Goal: Task Accomplishment & Management: Use online tool/utility

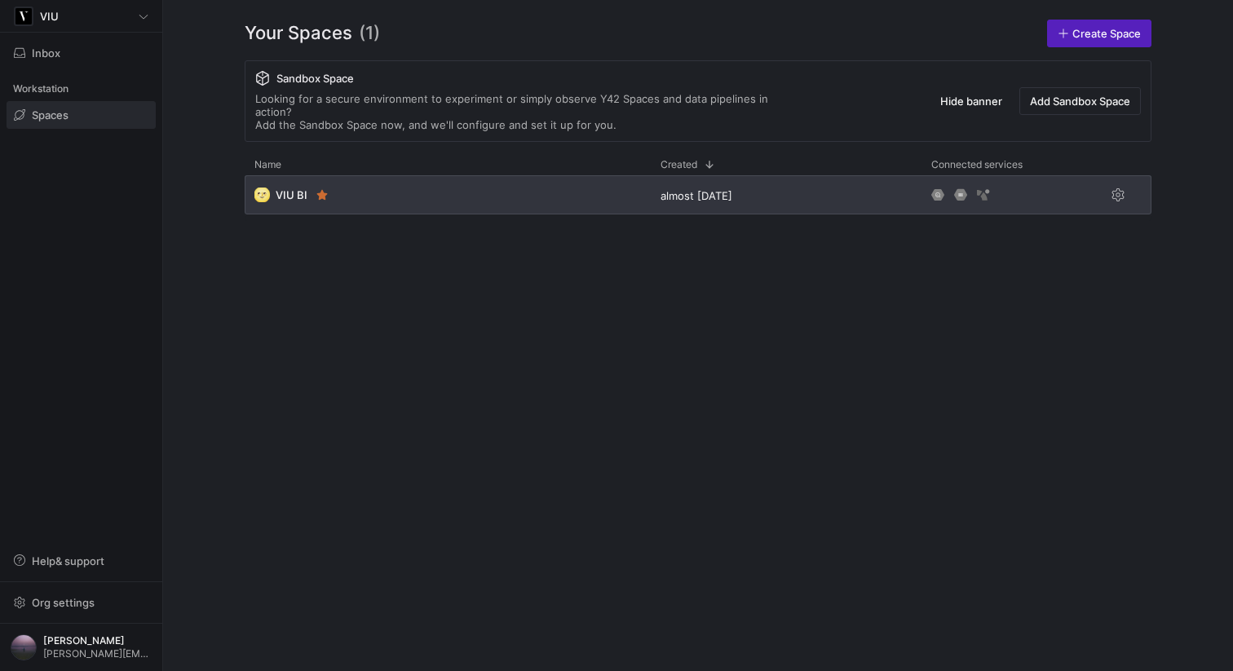
click at [371, 175] on div "🌝 VIU BI" at bounding box center [448, 194] width 406 height 39
click at [289, 188] on span "VIU BI" at bounding box center [292, 194] width 32 height 13
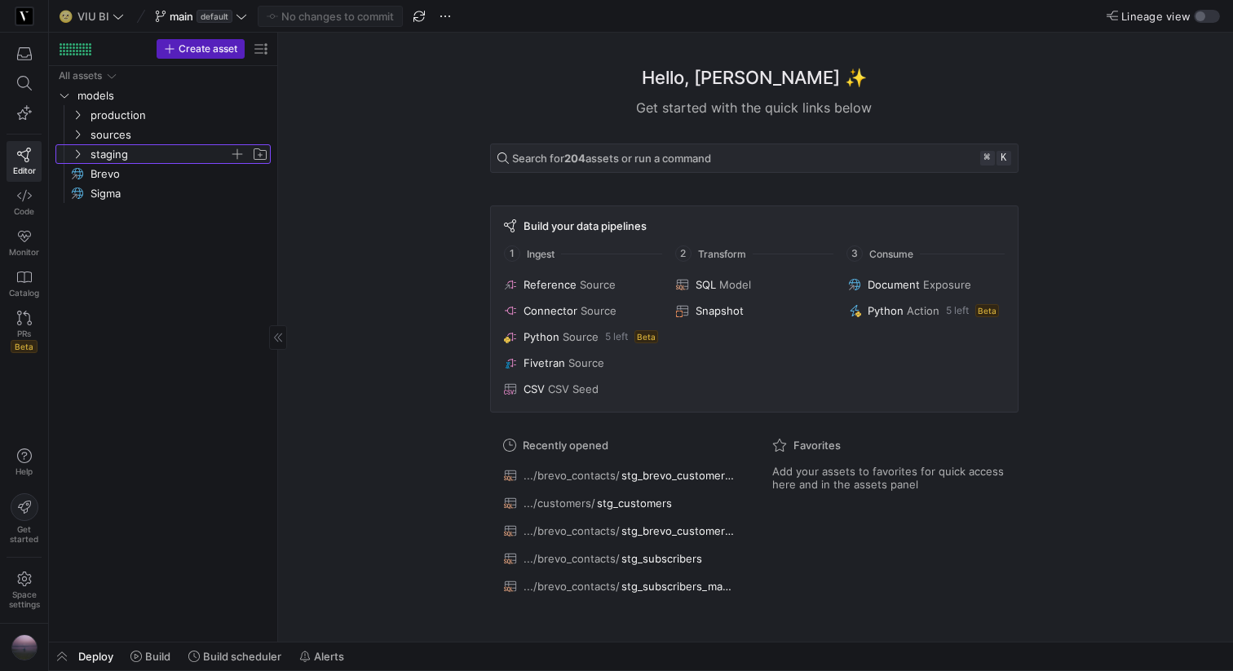
click at [75, 155] on icon "Press SPACE to select this row." at bounding box center [77, 154] width 11 height 10
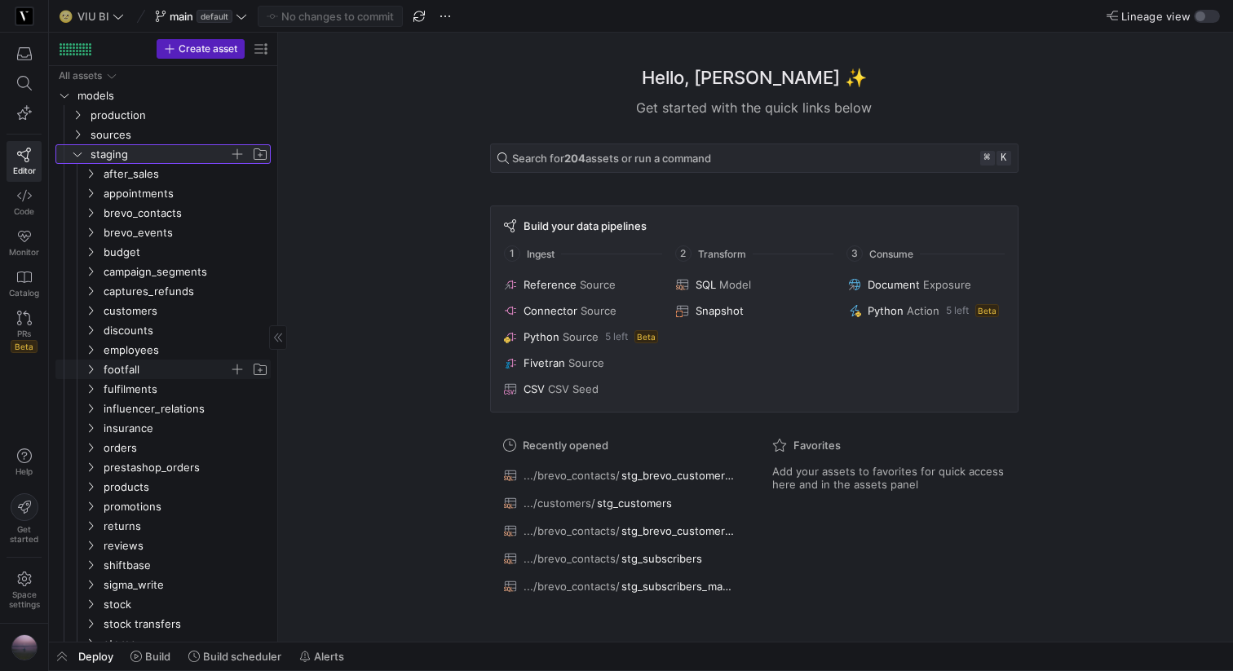
scroll to position [90, 0]
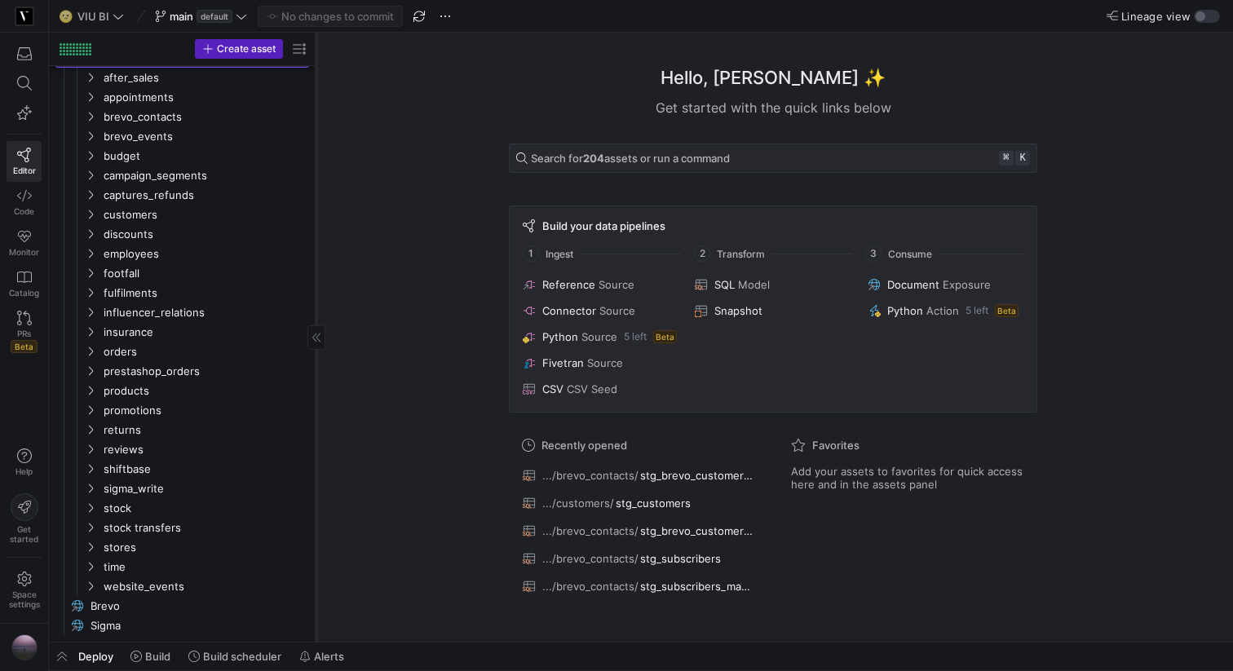
drag, startPoint x: 276, startPoint y: 371, endPoint x: 315, endPoint y: 370, distance: 38.3
click at [316, 370] on div at bounding box center [316, 337] width 1 height 609
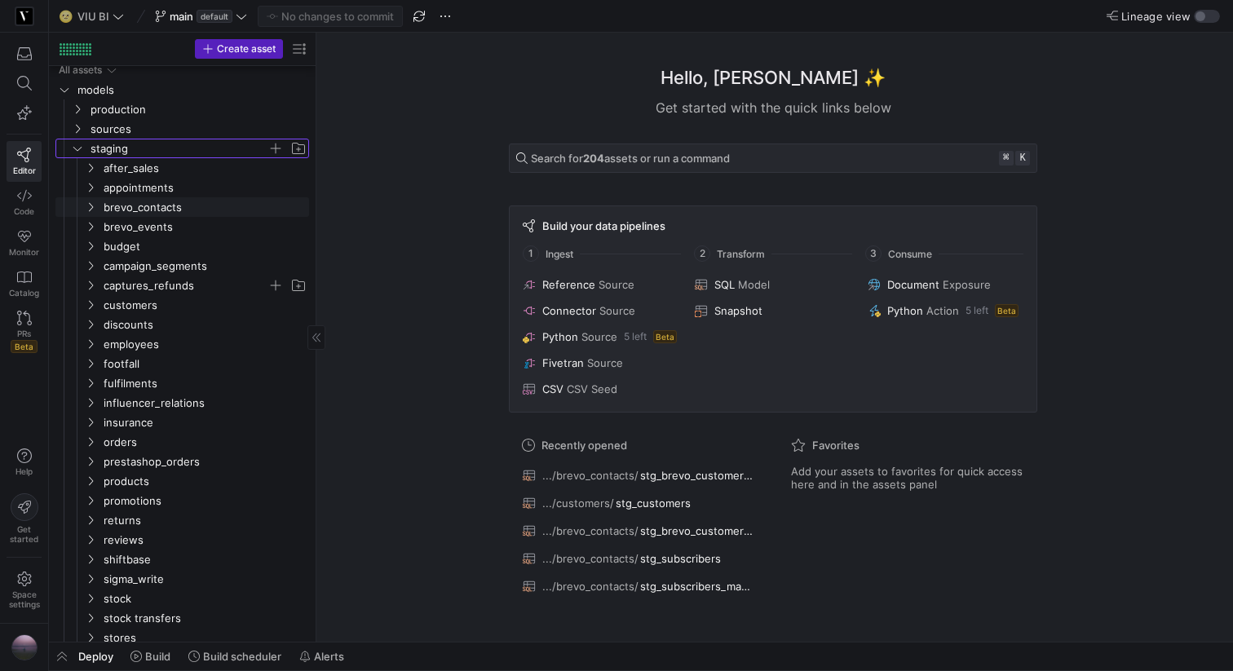
scroll to position [0, 0]
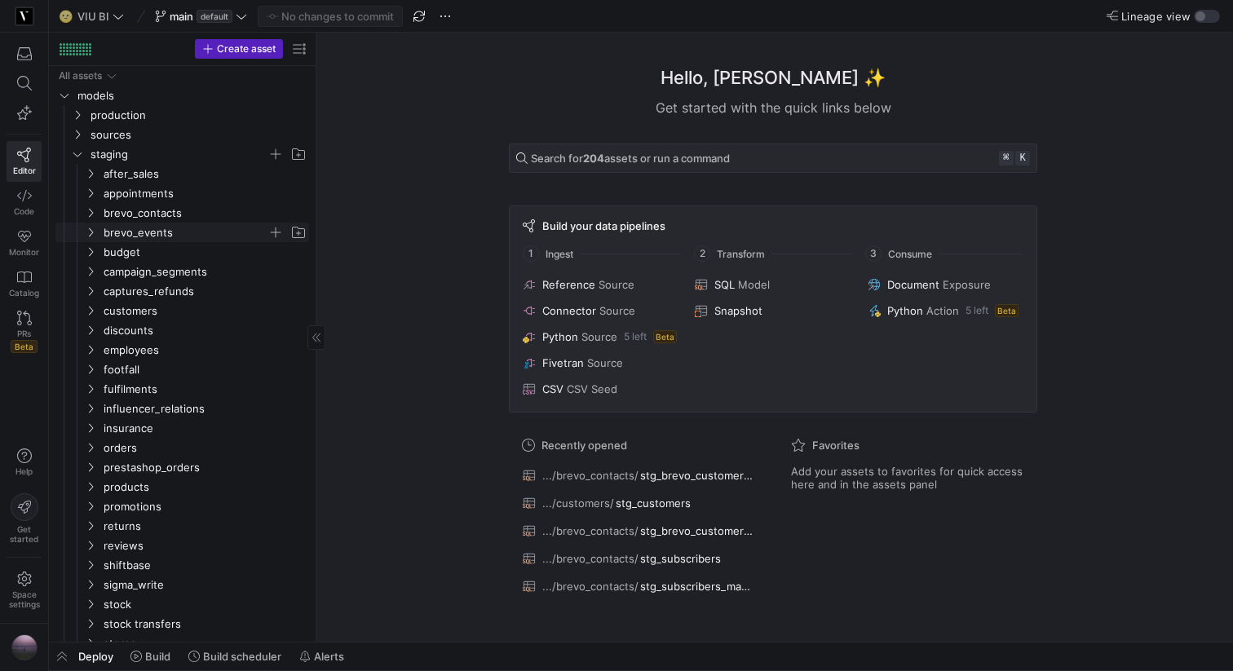
click at [87, 228] on icon "Press SPACE to select this row." at bounding box center [90, 232] width 11 height 10
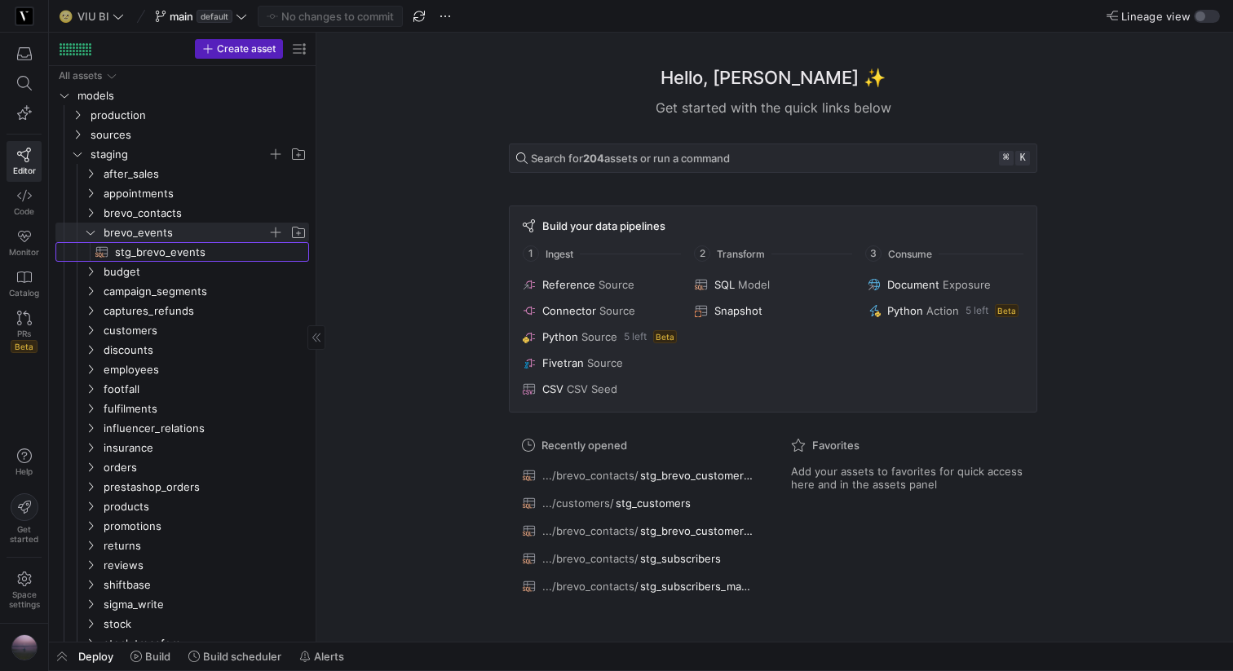
click at [127, 251] on span "stg_brevo_events​​​​​​​​​​" at bounding box center [202, 252] width 175 height 19
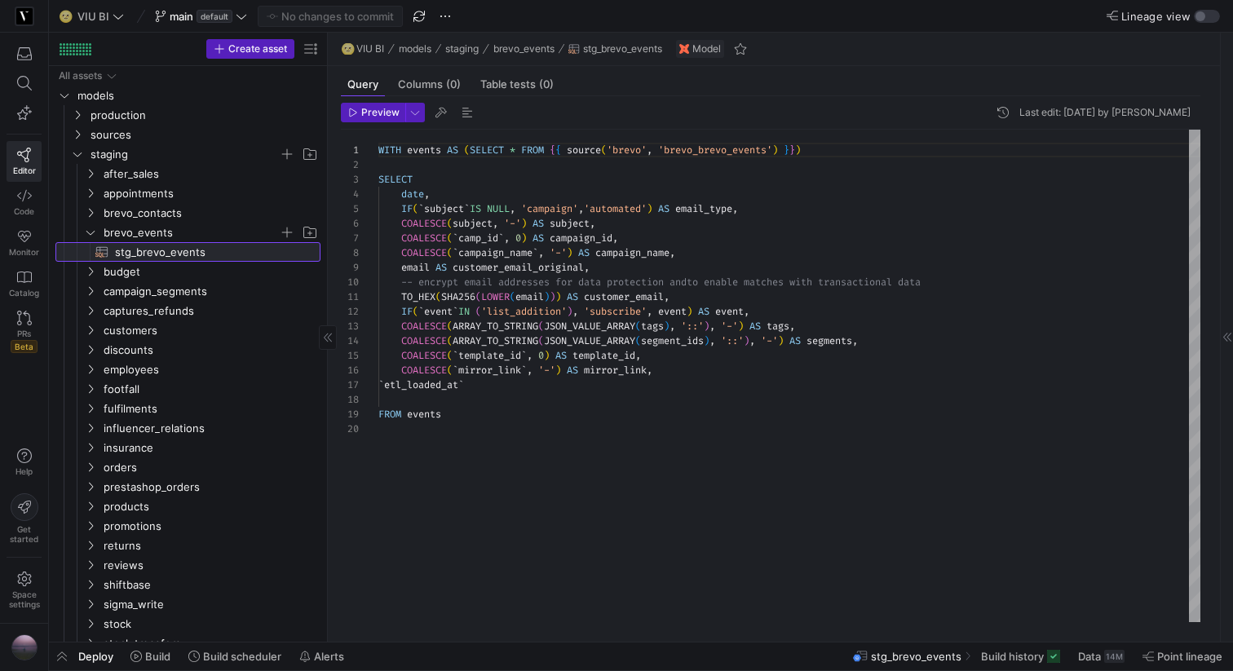
scroll to position [147, 0]
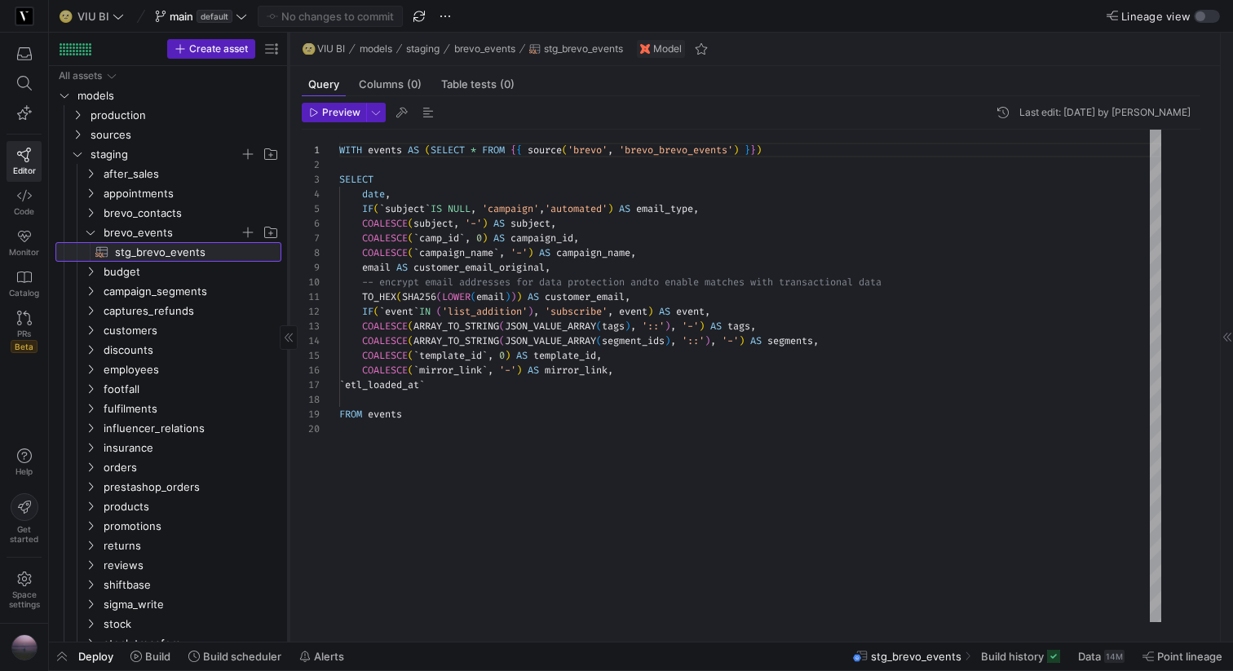
drag, startPoint x: 315, startPoint y: 278, endPoint x: 287, endPoint y: 284, distance: 28.3
click at [288, 284] on div at bounding box center [288, 337] width 1 height 609
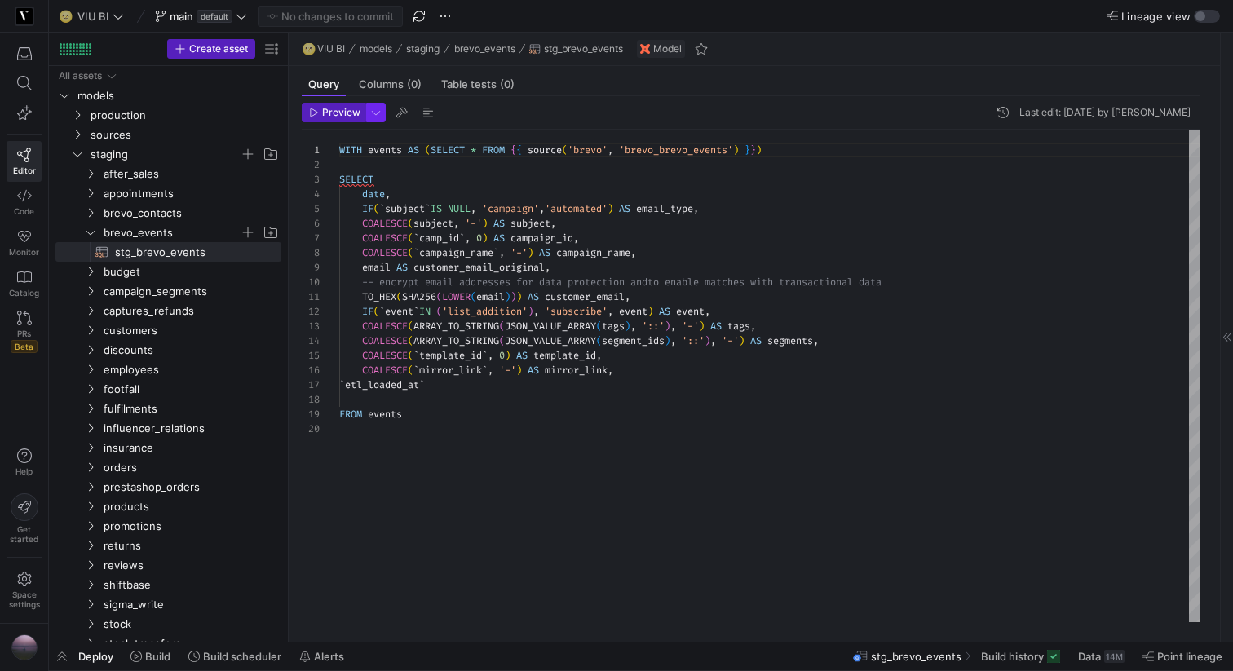
click at [368, 114] on span "button" at bounding box center [376, 113] width 18 height 18
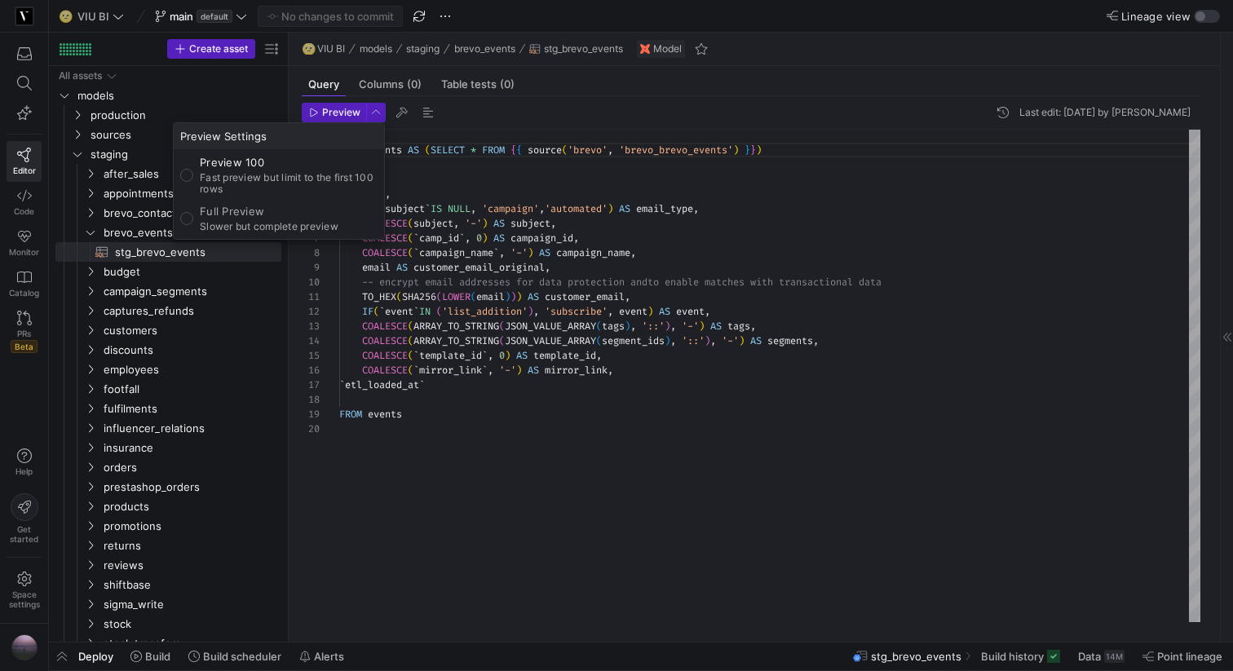
click at [278, 216] on p "Full Preview" at bounding box center [269, 211] width 139 height 13
click at [193, 216] on input "Full Preview Slower but complete preview" at bounding box center [186, 218] width 13 height 13
radio input "true"
click at [326, 106] on div at bounding box center [616, 335] width 1233 height 671
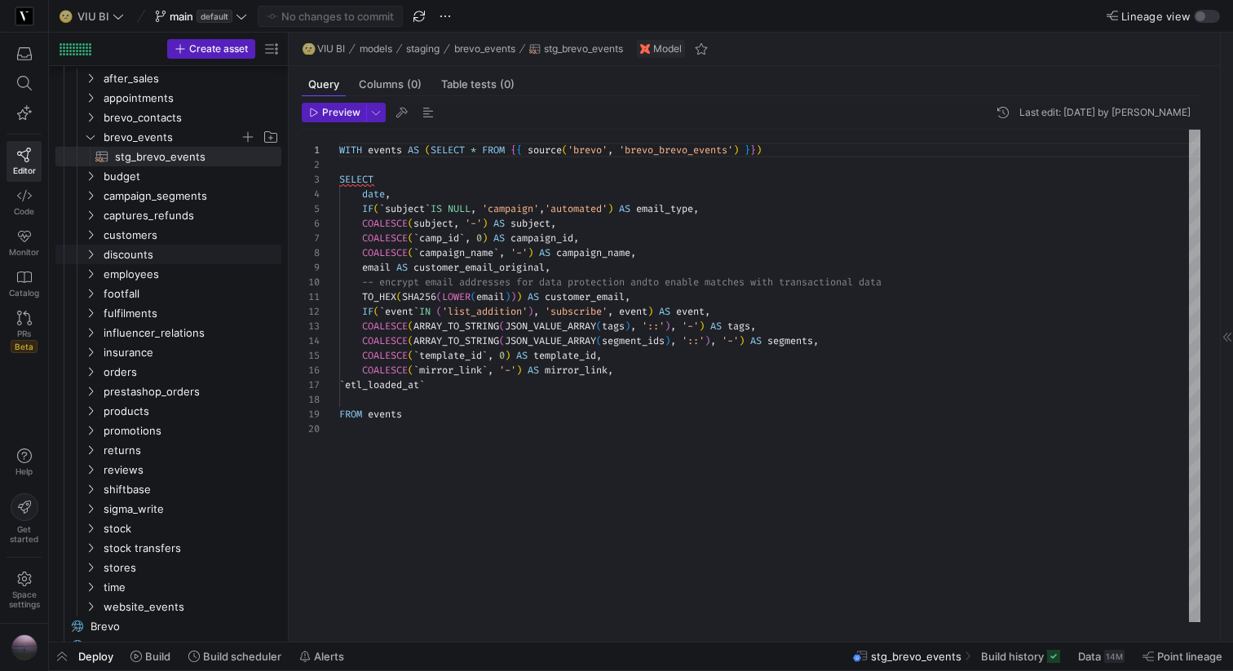
scroll to position [109, 0]
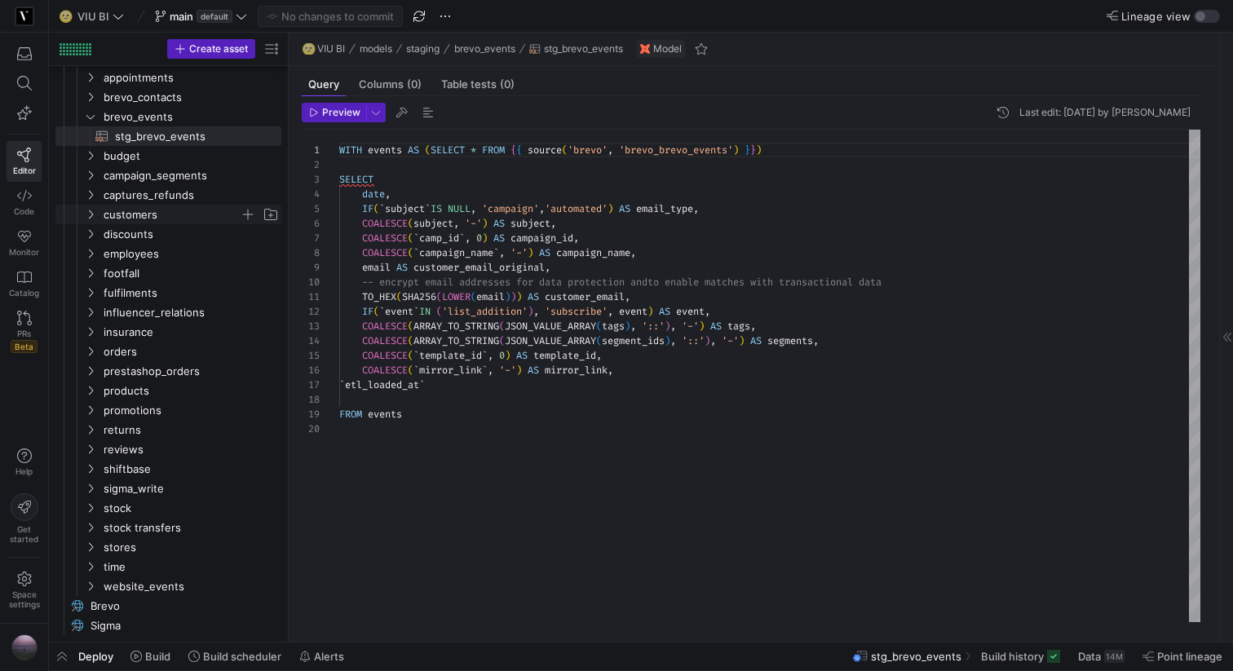
click at [93, 216] on icon "Press SPACE to select this row." at bounding box center [90, 215] width 11 height 10
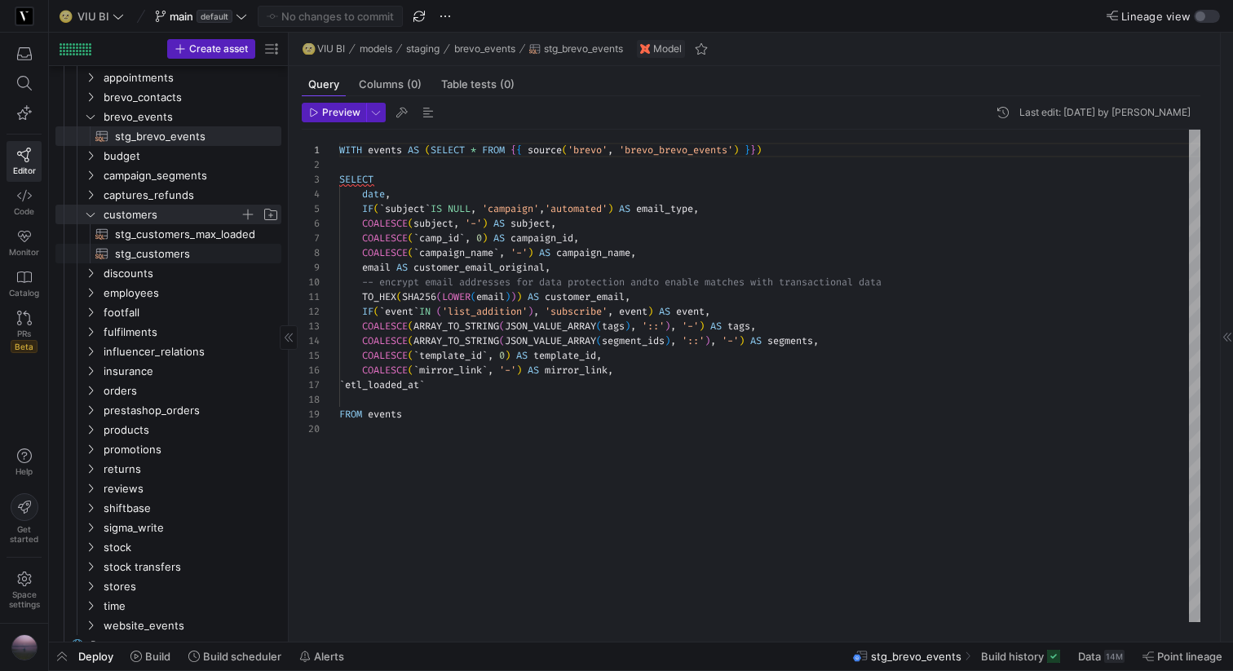
click at [150, 258] on span "stg_customers​​​​​​​​​​" at bounding box center [189, 254] width 148 height 19
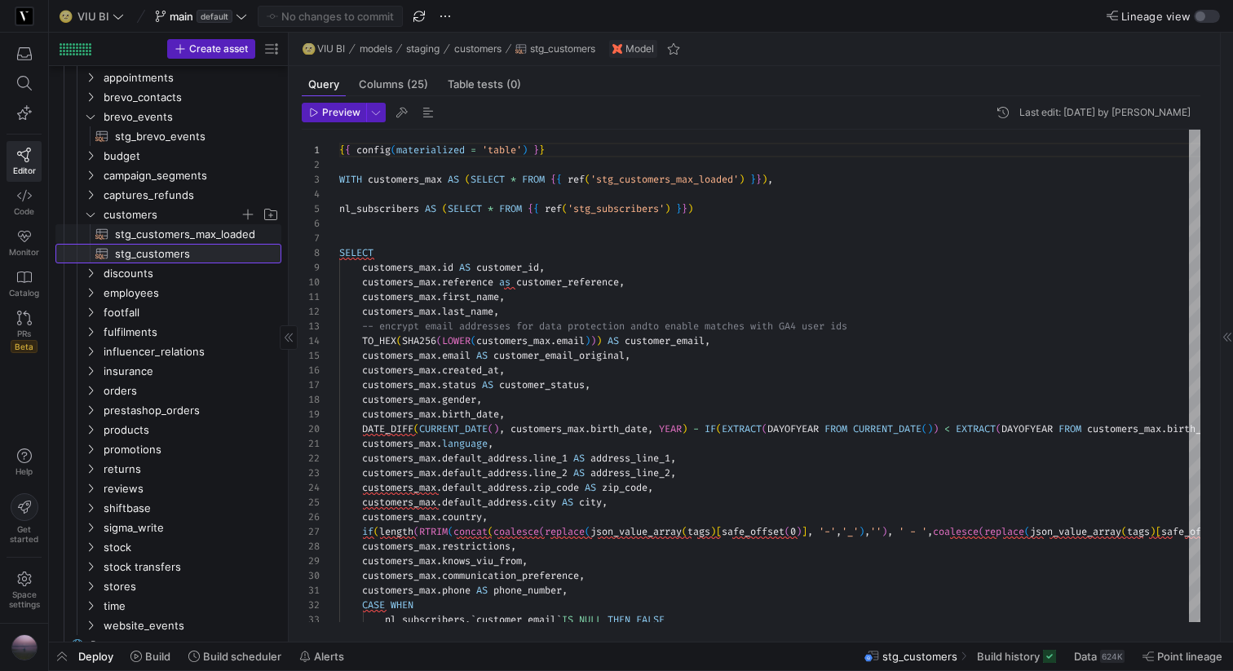
scroll to position [148, 0]
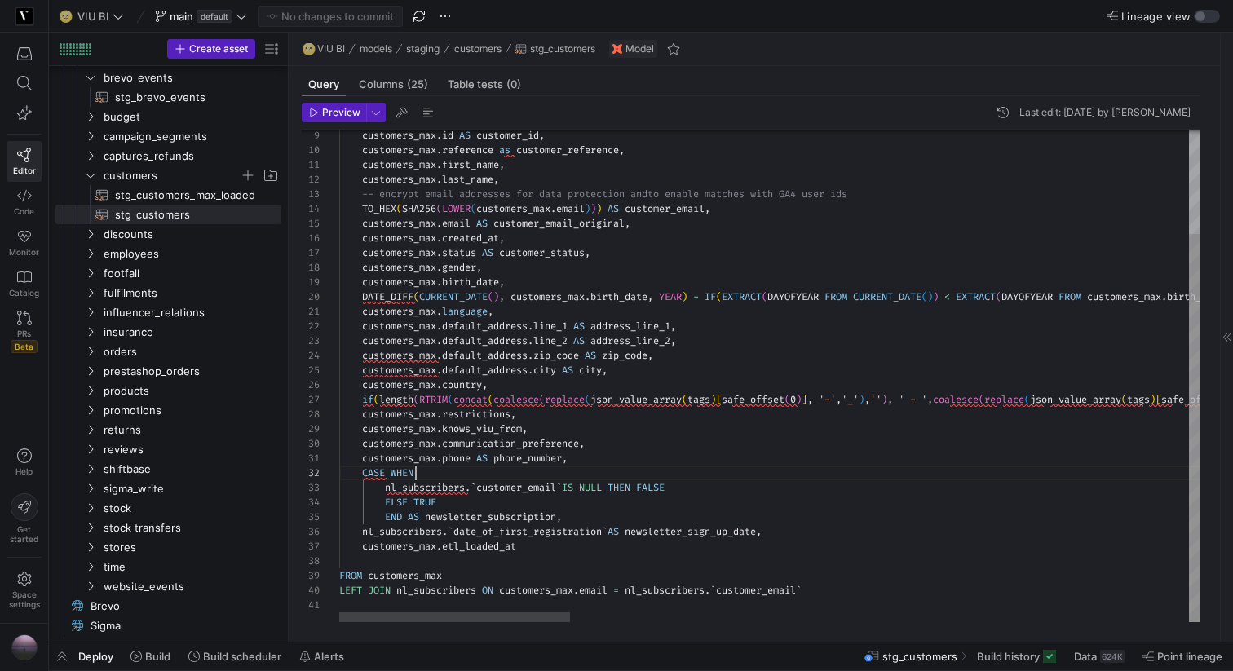
click at [289, 290] on div at bounding box center [289, 337] width 1 height 609
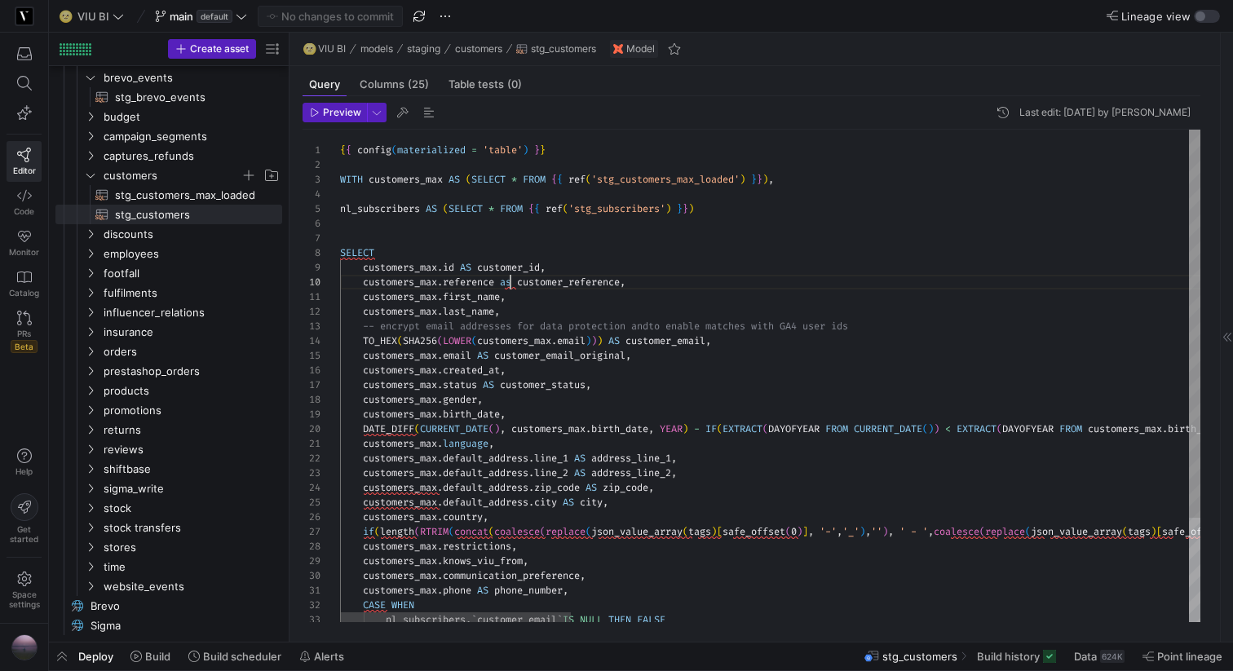
scroll to position [132, 176]
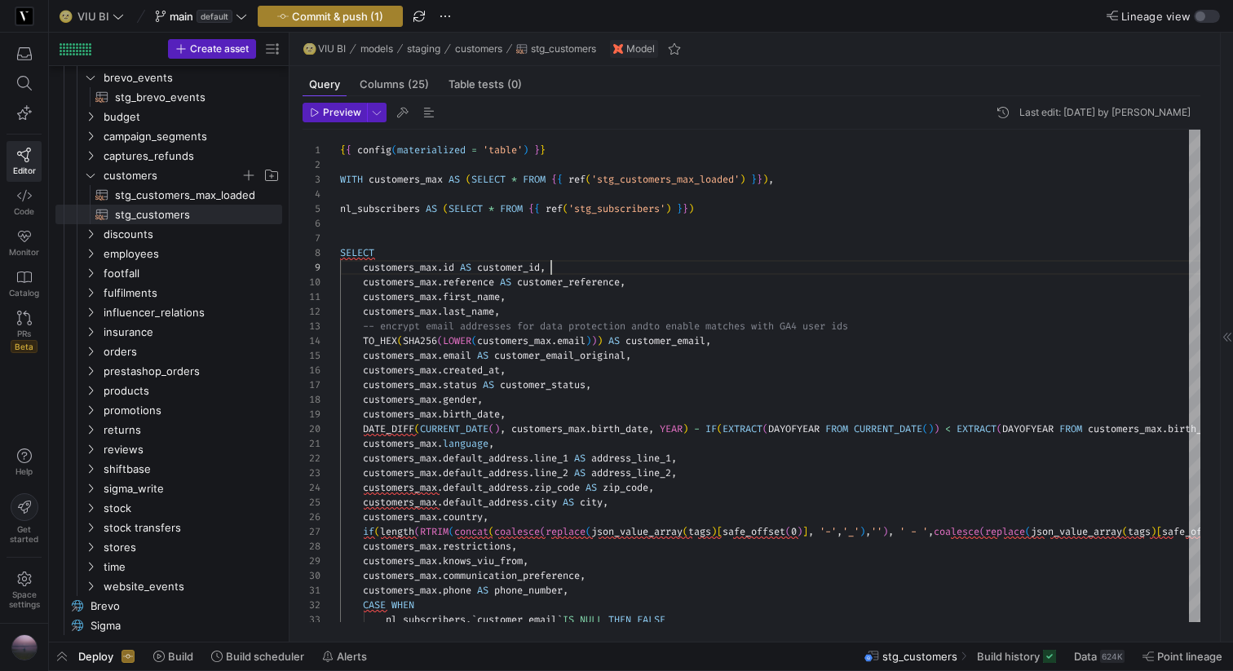
type textarea "{{ config(materialized = 'table') }} WITH customers_max AS (SELECT * FROM {{ re…"
click at [319, 12] on span "Commit & push (1)" at bounding box center [337, 16] width 91 height 13
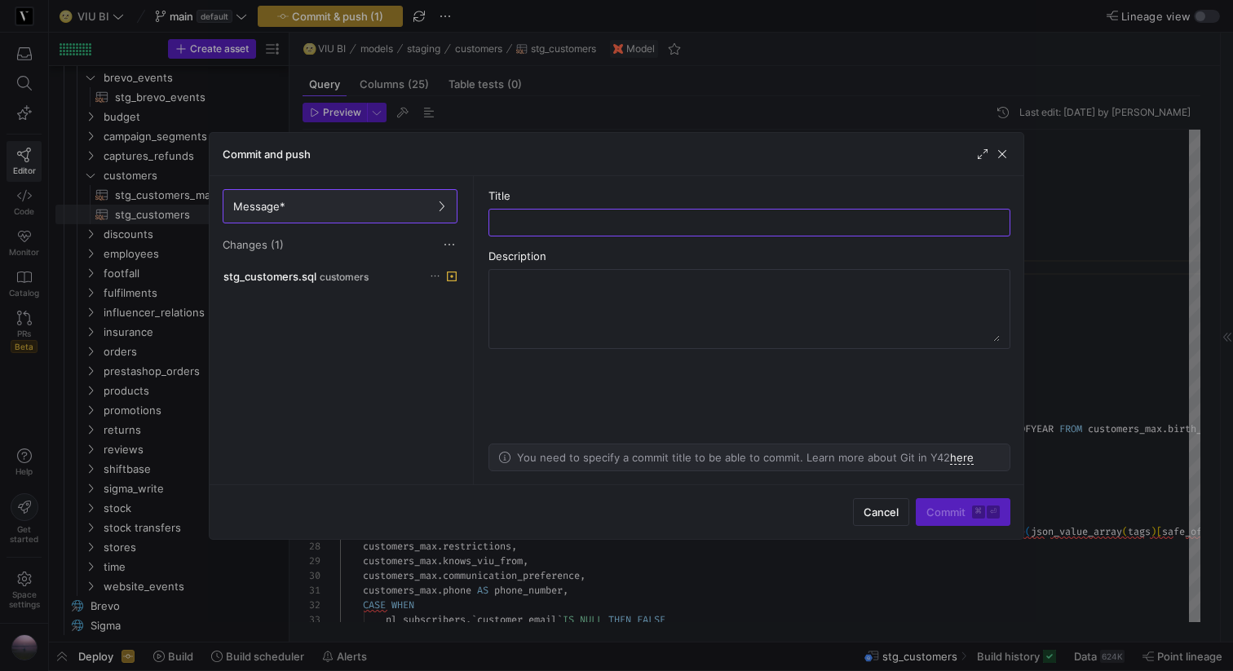
type input "m"
type input "query adjustment"
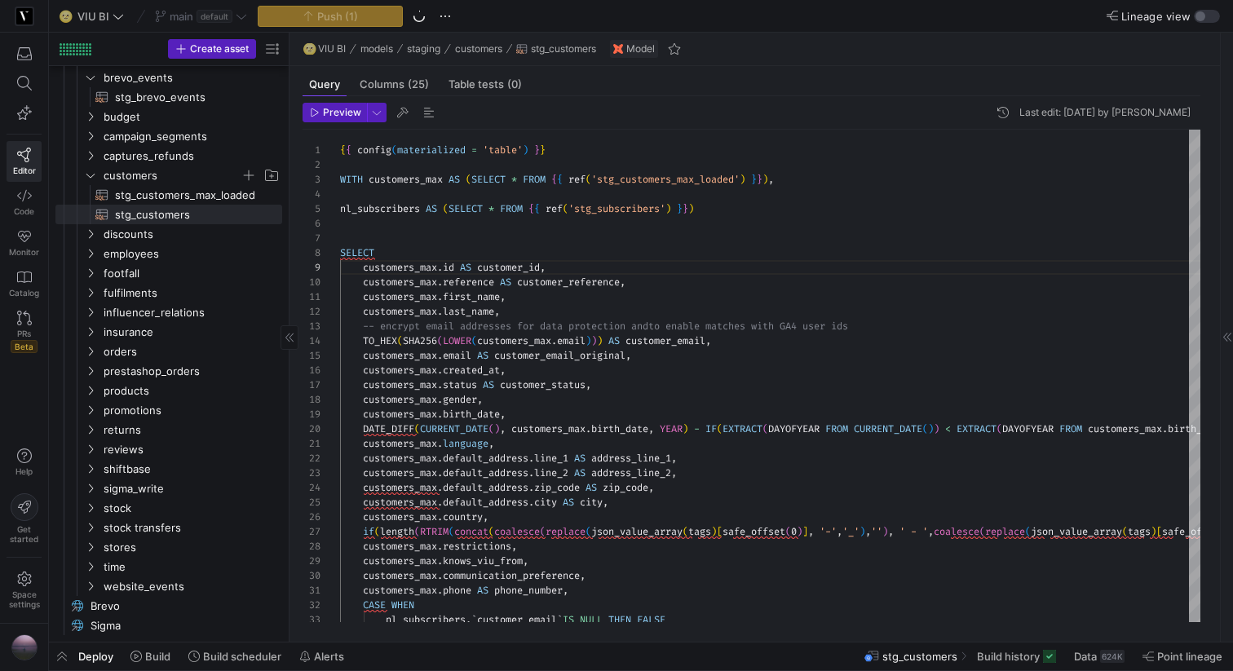
scroll to position [0, 0]
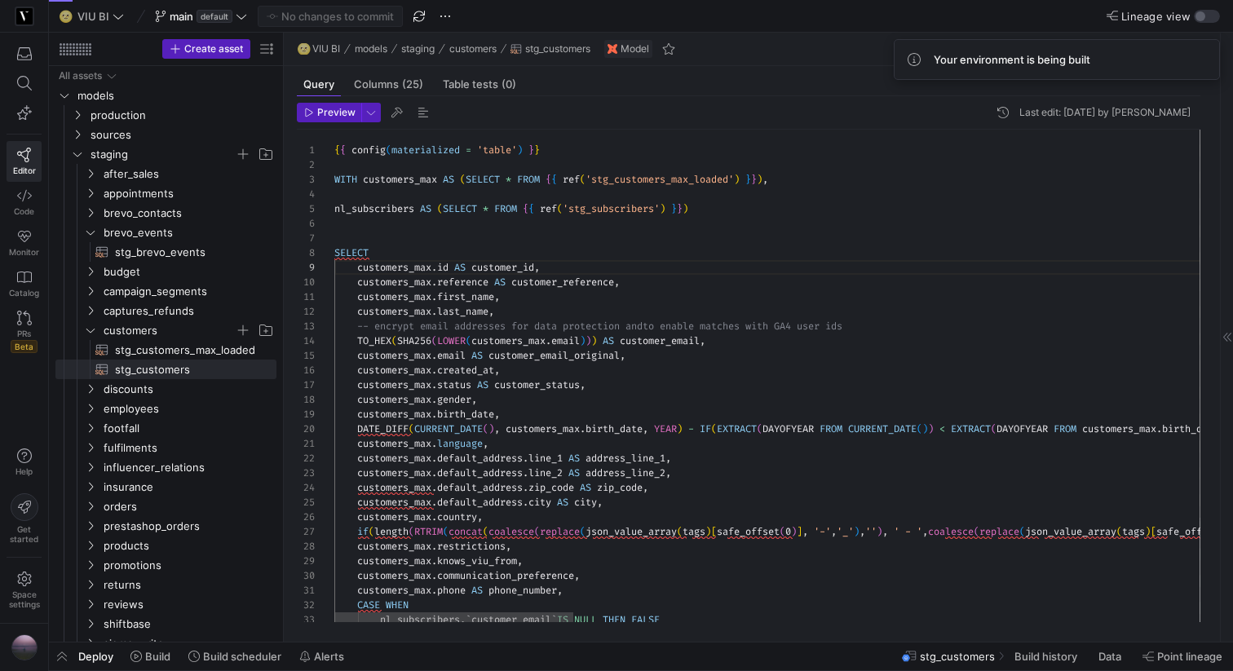
click at [284, 104] on as-split "Create asset Drag here to set row groups Drag here to set column labels Group 1…" at bounding box center [641, 337] width 1184 height 609
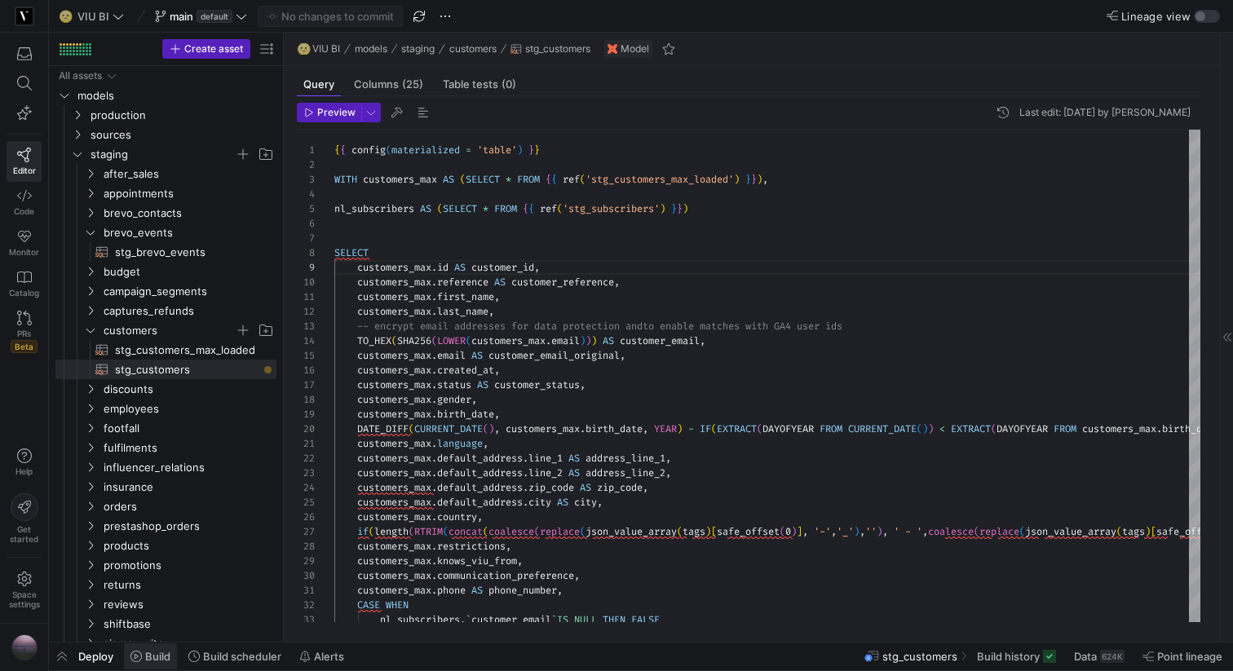
click at [149, 647] on span at bounding box center [150, 656] width 53 height 26
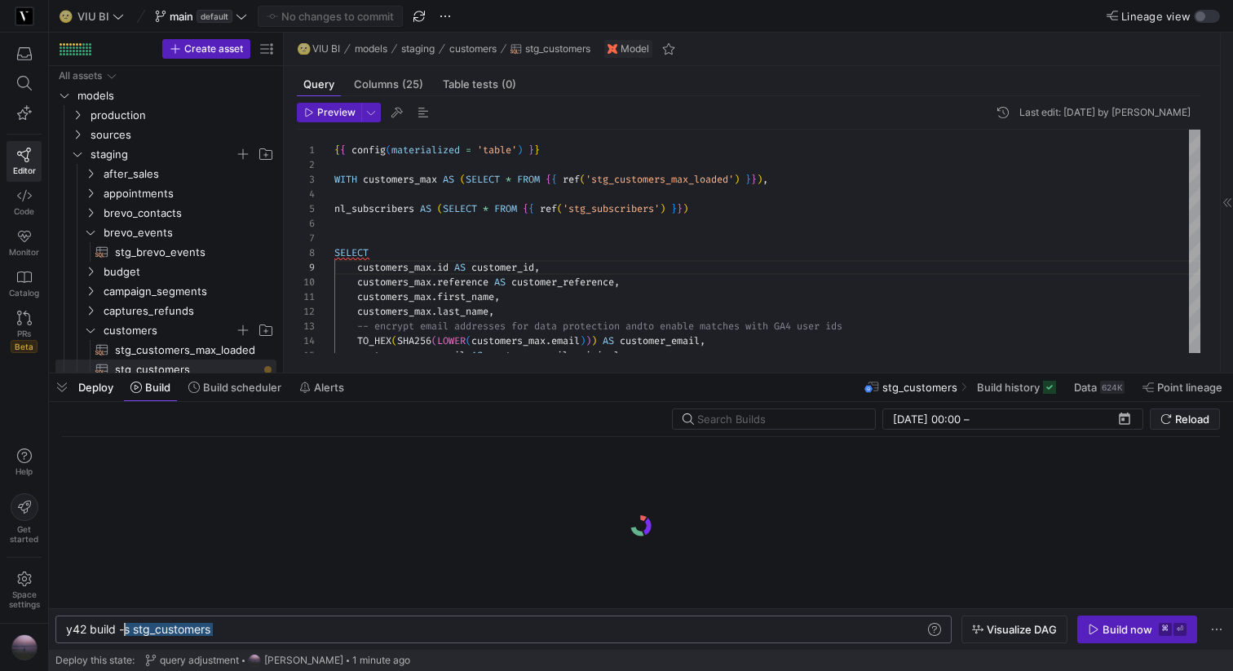
drag, startPoint x: 227, startPoint y: 626, endPoint x: 126, endPoint y: 626, distance: 101.1
click at [126, 626] on div "y42 build -s stg_customers" at bounding box center [495, 629] width 858 height 13
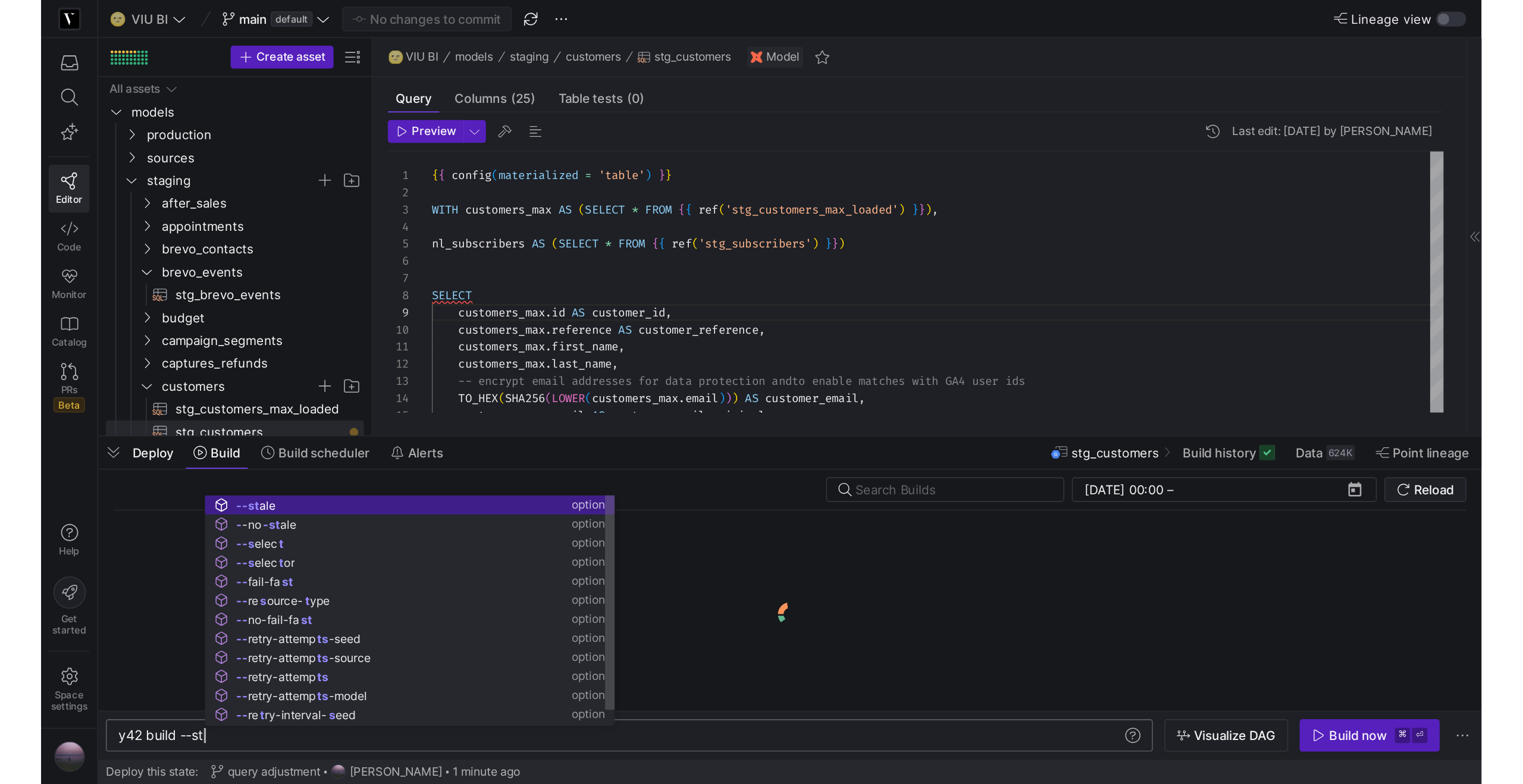
scroll to position [0, 65]
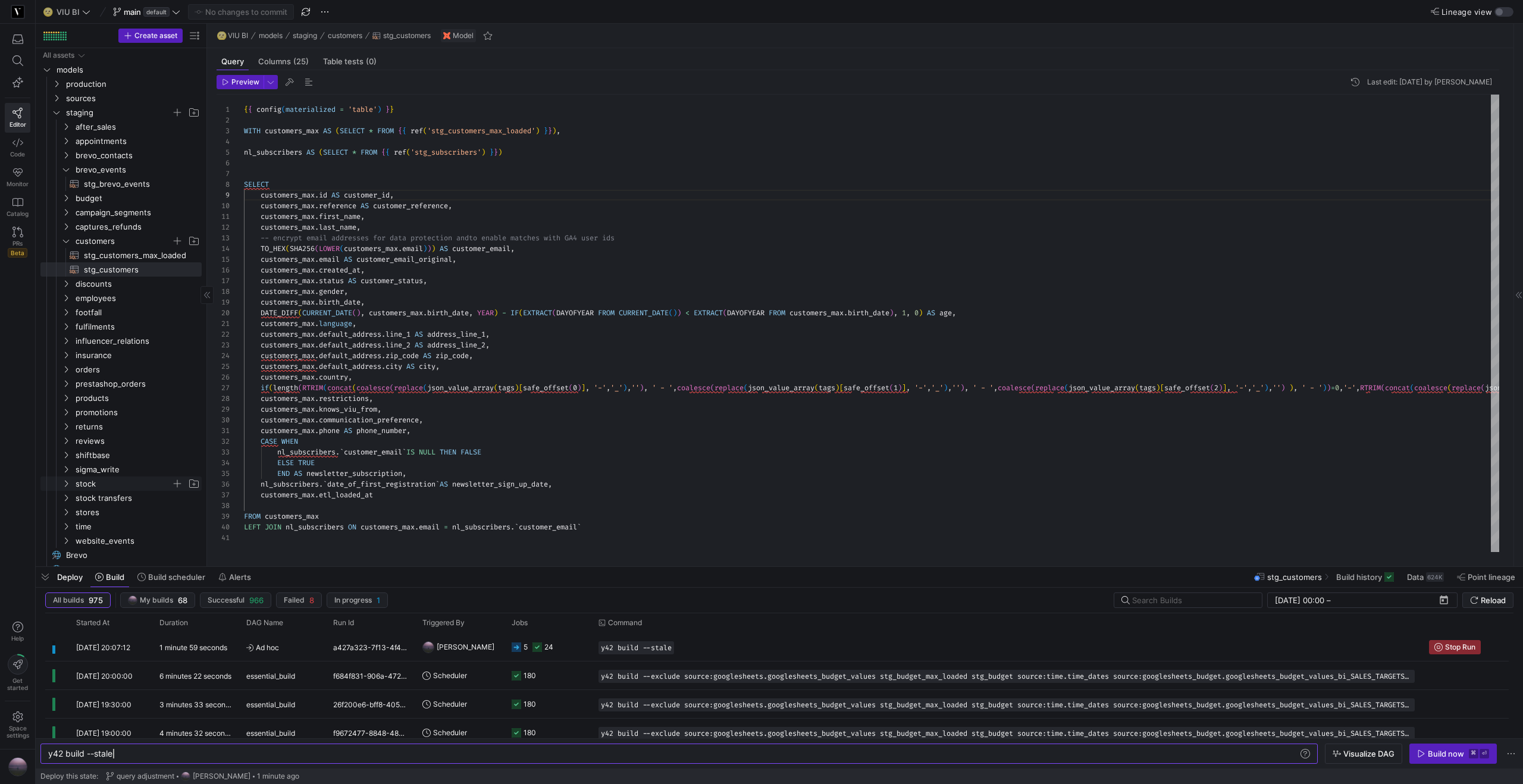
type textarea "y42 build --stale"
click at [51, 489] on span "button" at bounding box center [45, 577] width 19 height 20
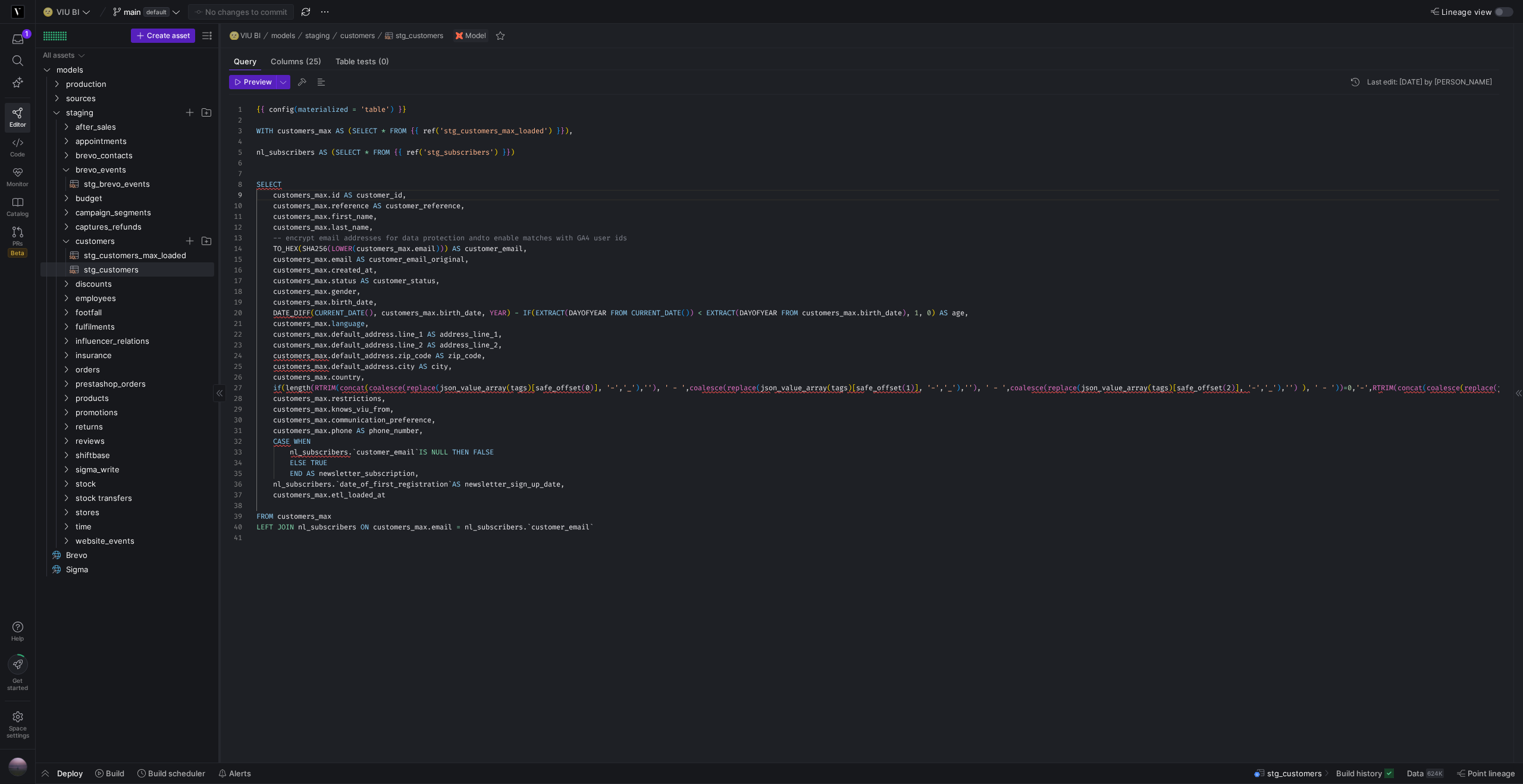
drag, startPoint x: 207, startPoint y: 241, endPoint x: 219, endPoint y: 240, distance: 12.0
click at [219, 240] on div at bounding box center [219, 393] width 1 height 739
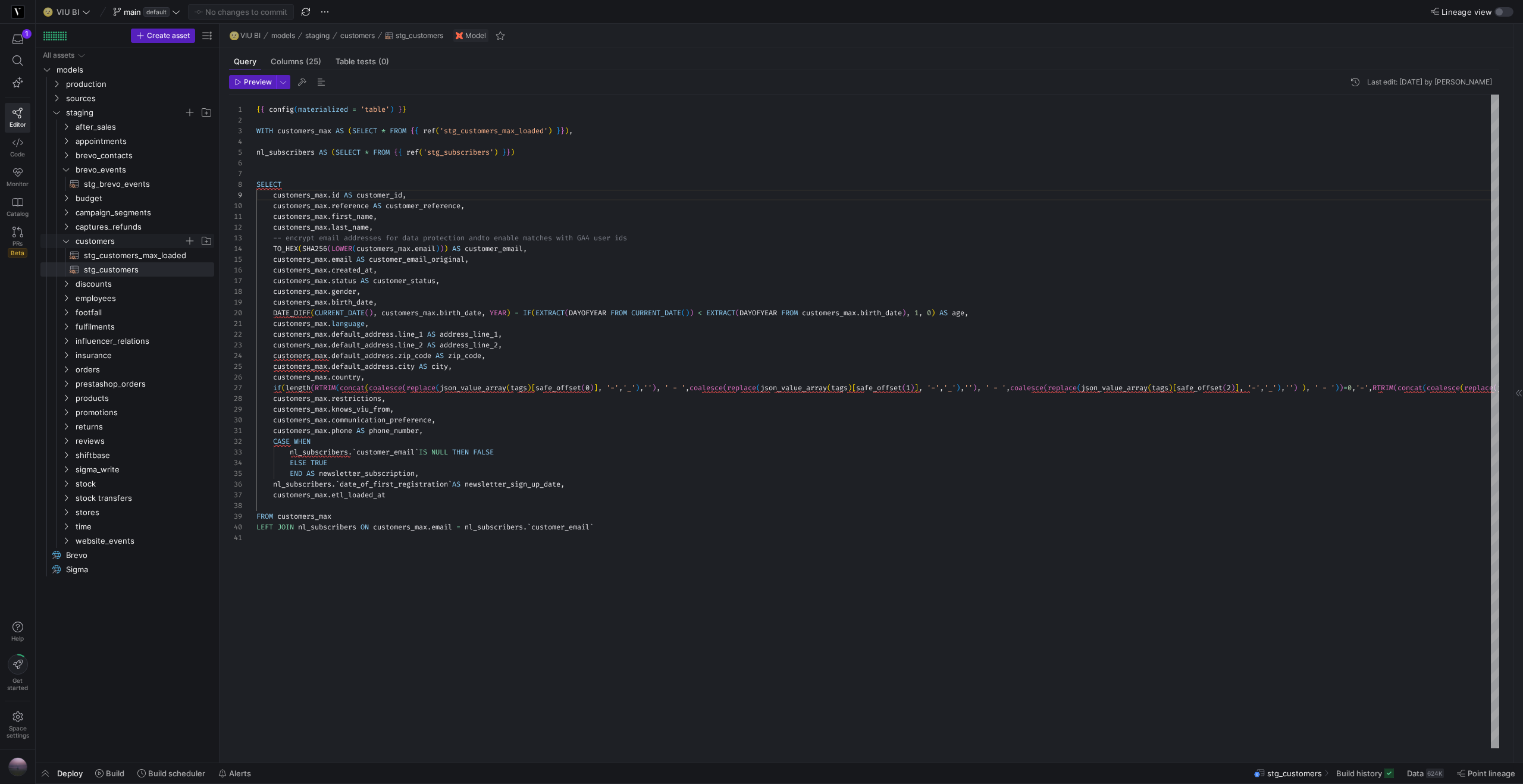
click at [68, 244] on y42-icon "Press SPACE to select this row." at bounding box center [66, 241] width 9 height 9
drag, startPoint x: 58, startPoint y: 116, endPoint x: 45, endPoint y: 96, distance: 23.9
click at [58, 115] on y42-icon "Press SPACE to select this row." at bounding box center [56, 112] width 9 height 9
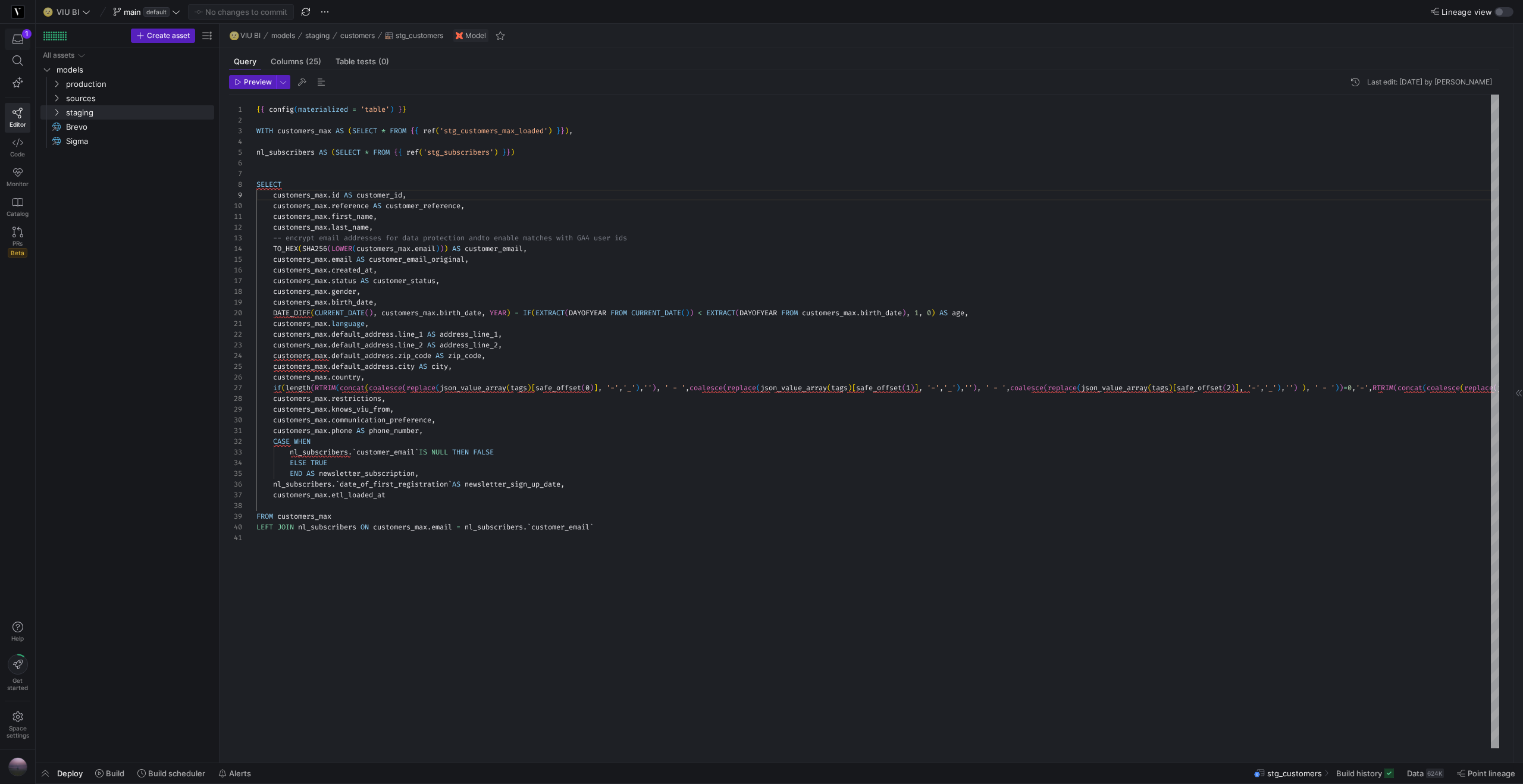
click at [11, 36] on div "button" at bounding box center [18, 39] width 15 height 11
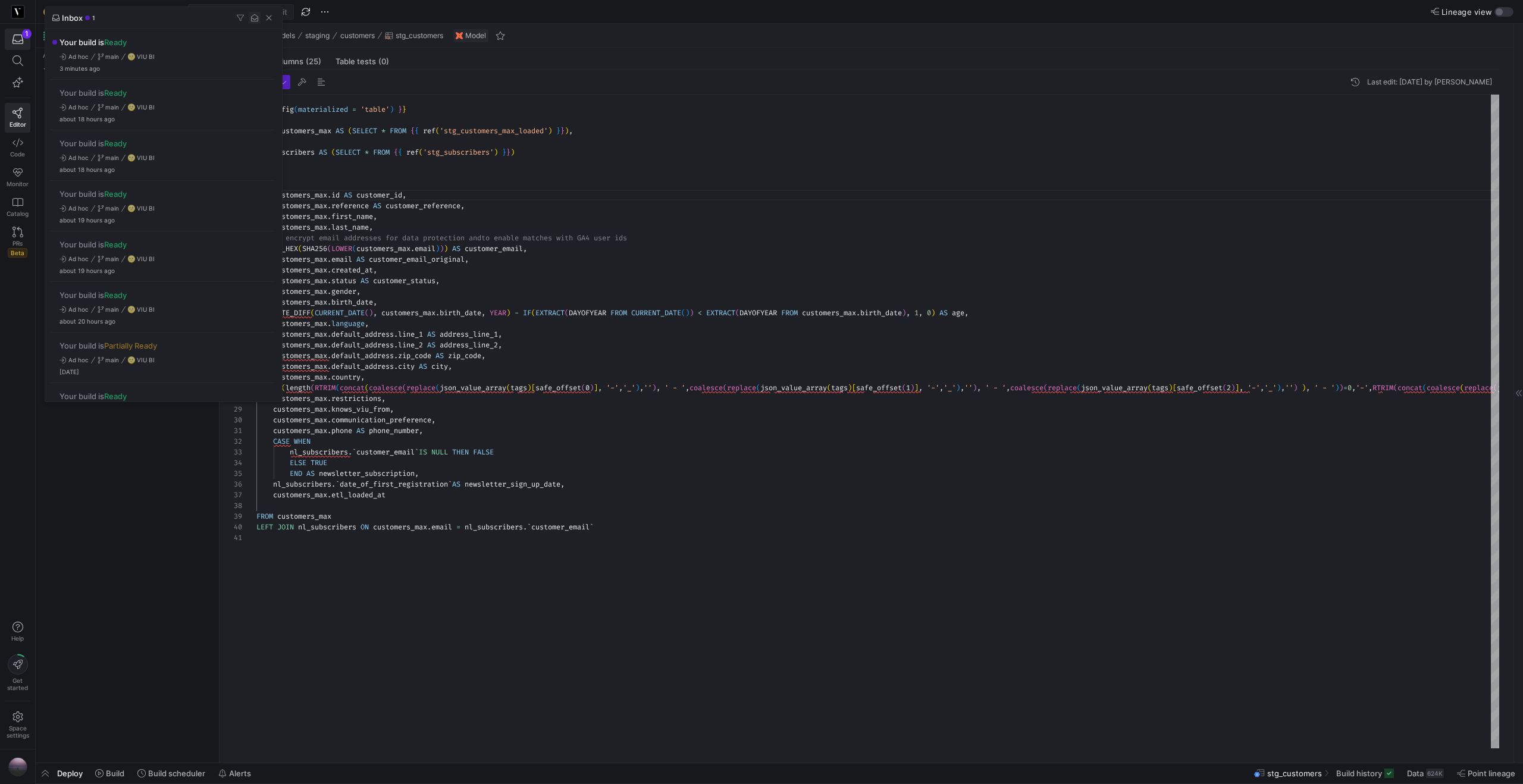
click at [255, 18] on span "button" at bounding box center [255, 18] width 12 height 12
click at [269, 18] on span "button" at bounding box center [269, 18] width 12 height 12
